Goal: Information Seeking & Learning: Learn about a topic

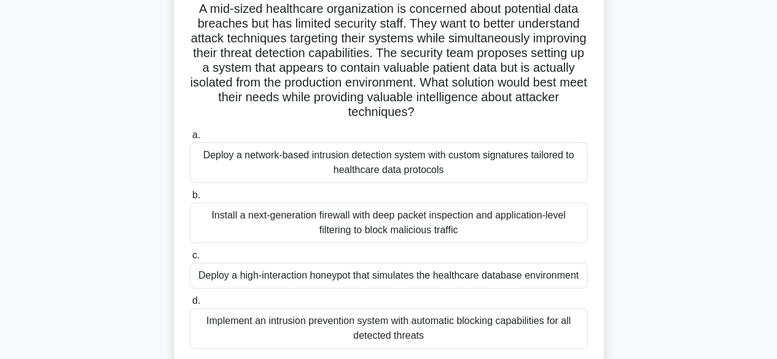
scroll to position [86, 0]
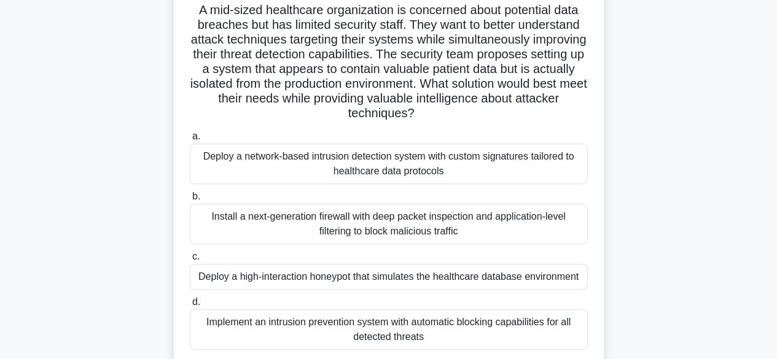
drag, startPoint x: 464, startPoint y: 54, endPoint x: 496, endPoint y: 113, distance: 66.8
click at [496, 113] on h5 "A mid-sized healthcare organization is concerned about potential data breaches …" at bounding box center [389, 61] width 400 height 119
copy h5 "The security team proposes setting up a system that appears to contain valuable…"
click at [407, 114] on h5 "A mid-sized healthcare organization is concerned about potential data breaches …" at bounding box center [389, 61] width 400 height 119
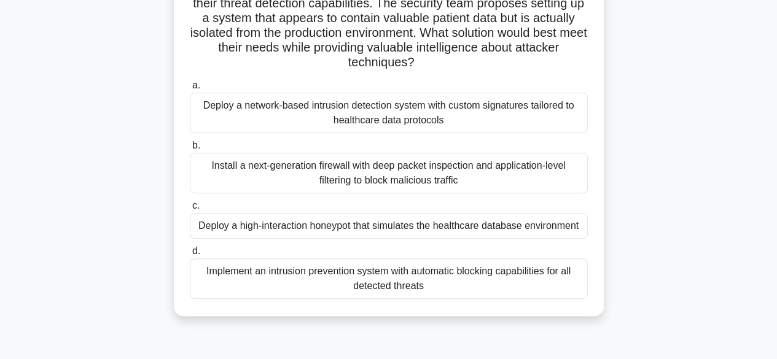
scroll to position [141, 0]
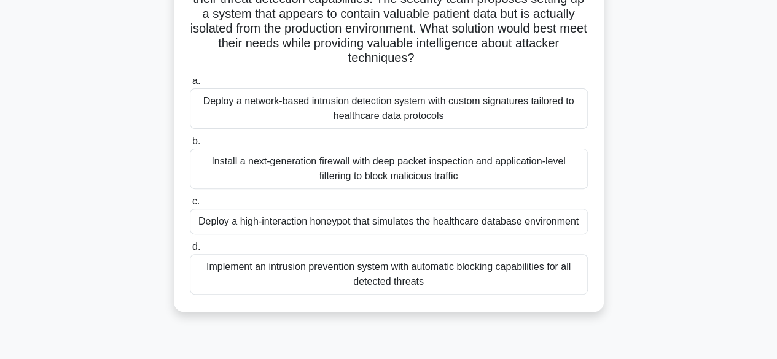
click at [418, 278] on div "Implement an intrusion prevention system with automatic blocking capabilities f…" at bounding box center [389, 274] width 398 height 41
click at [190, 251] on input "d. Implement an intrusion prevention system with automatic blocking capabilitie…" at bounding box center [190, 247] width 0 height 8
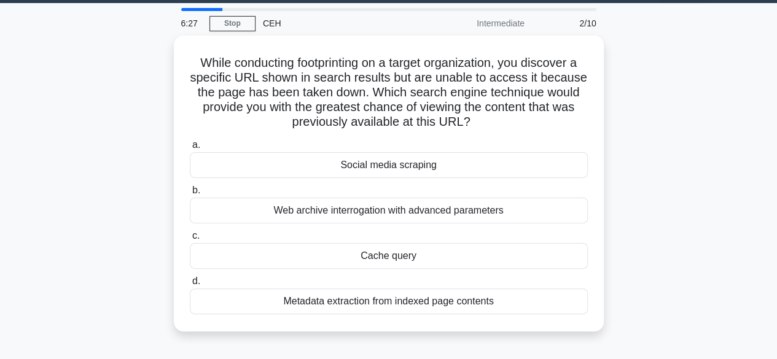
scroll to position [37, 0]
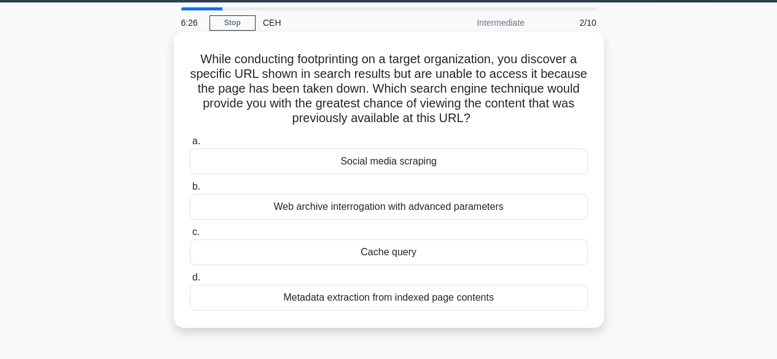
click at [448, 163] on div "Social media scraping" at bounding box center [389, 162] width 398 height 26
click at [190, 146] on input "a. Social media scraping" at bounding box center [190, 142] width 0 height 8
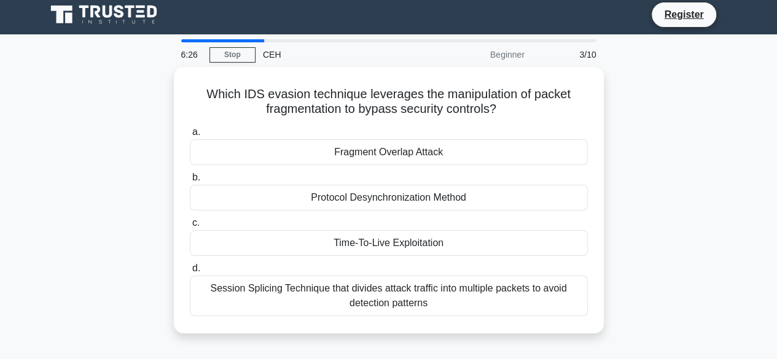
scroll to position [0, 0]
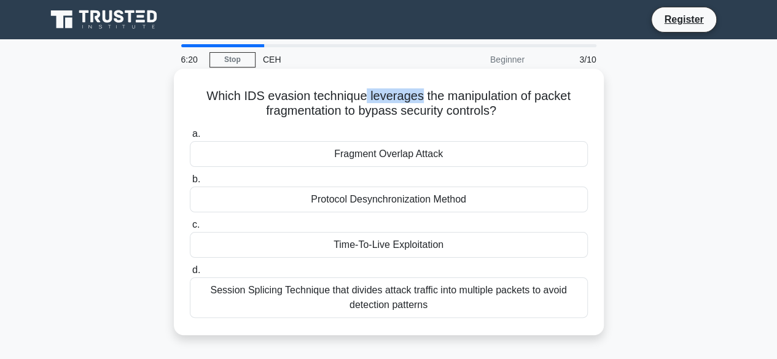
drag, startPoint x: 366, startPoint y: 94, endPoint x: 420, endPoint y: 99, distance: 54.3
click at [420, 99] on h5 "Which IDS evasion technique leverages the manipulation of packet fragmentation …" at bounding box center [389, 103] width 400 height 31
copy h5 "leverages"
drag, startPoint x: 197, startPoint y: 93, endPoint x: 507, endPoint y: 106, distance: 311.1
click at [507, 106] on h5 "Which IDS evasion technique leverages the manipulation of packet fragmentation …" at bounding box center [389, 103] width 400 height 31
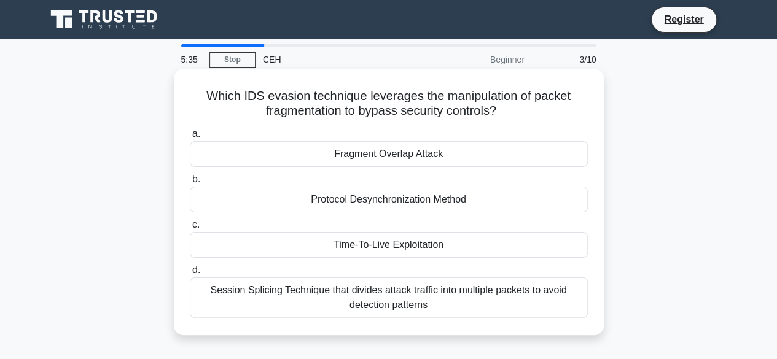
drag, startPoint x: 507, startPoint y: 106, endPoint x: 377, endPoint y: 114, distance: 131.0
click at [377, 114] on h5 "Which IDS evasion technique leverages the manipulation of packet fragmentation …" at bounding box center [389, 103] width 400 height 31
drag, startPoint x: 205, startPoint y: 96, endPoint x: 499, endPoint y: 119, distance: 295.7
click at [499, 119] on h5 "Which IDS evasion technique leverages the manipulation of packet fragmentation …" at bounding box center [389, 103] width 400 height 31
copy h5 "Which IDS evasion technique leverages the manipulation of packet fragmentation …"
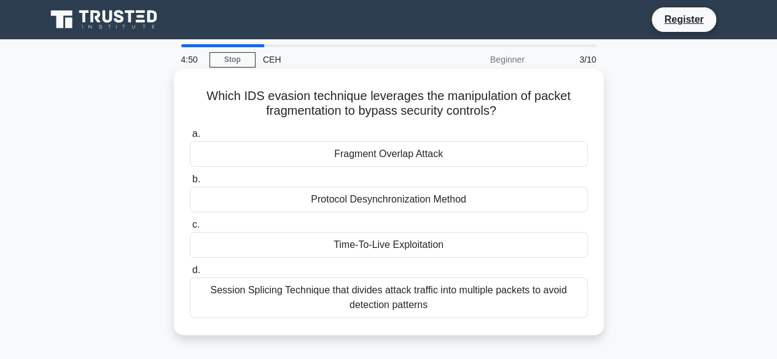
click at [354, 297] on div "Session Splicing Technique that divides attack traffic into multiple packets to…" at bounding box center [389, 298] width 398 height 41
click at [190, 275] on input "d. Session Splicing Technique that divides attack traffic into multiple packets…" at bounding box center [190, 271] width 0 height 8
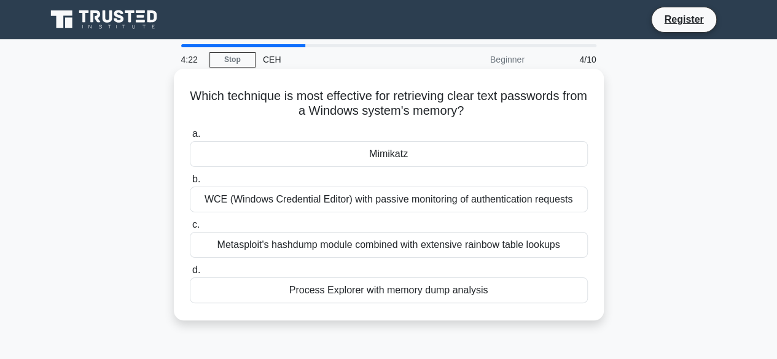
click at [381, 246] on div "Metasploit's hashdump module combined with extensive rainbow table lookups" at bounding box center [389, 245] width 398 height 26
click at [190, 229] on input "c. Metasploit's hashdump module combined with extensive rainbow table lookups" at bounding box center [190, 225] width 0 height 8
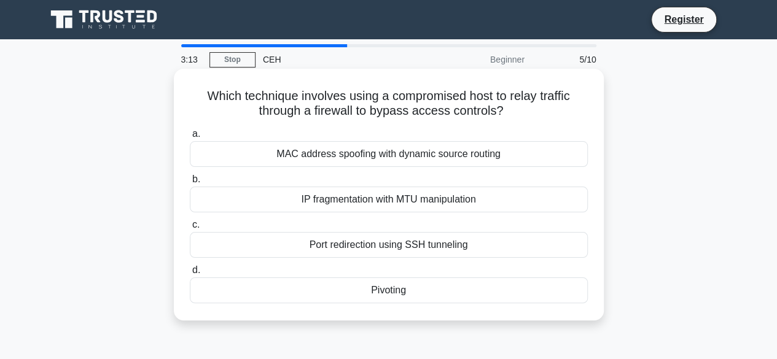
click at [353, 257] on div "Port redirection using SSH tunneling" at bounding box center [389, 245] width 398 height 26
click at [190, 229] on input "c. Port redirection using SSH tunneling" at bounding box center [190, 225] width 0 height 8
